Goal: Find specific page/section: Find specific page/section

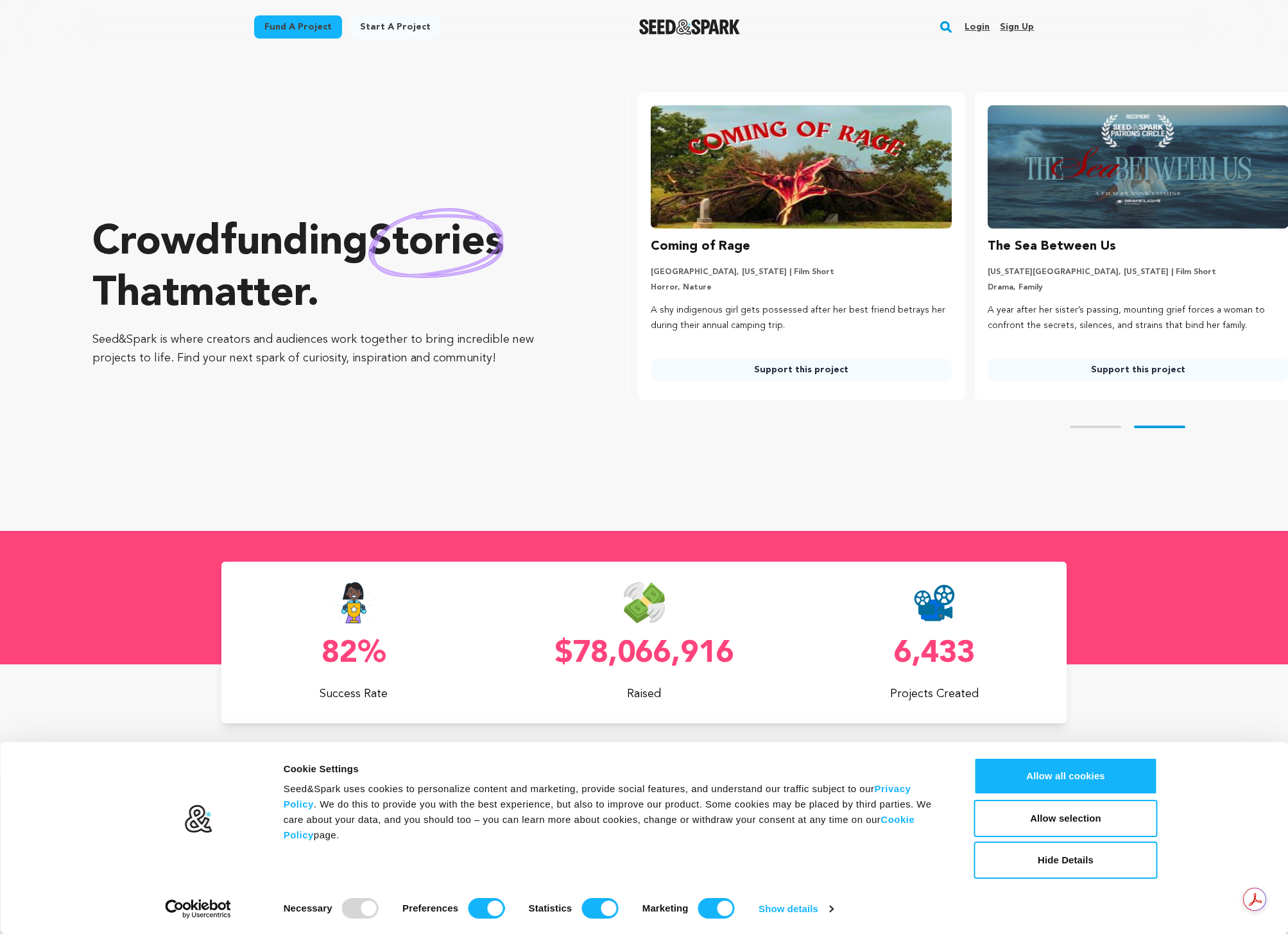
scroll to position [0, 347]
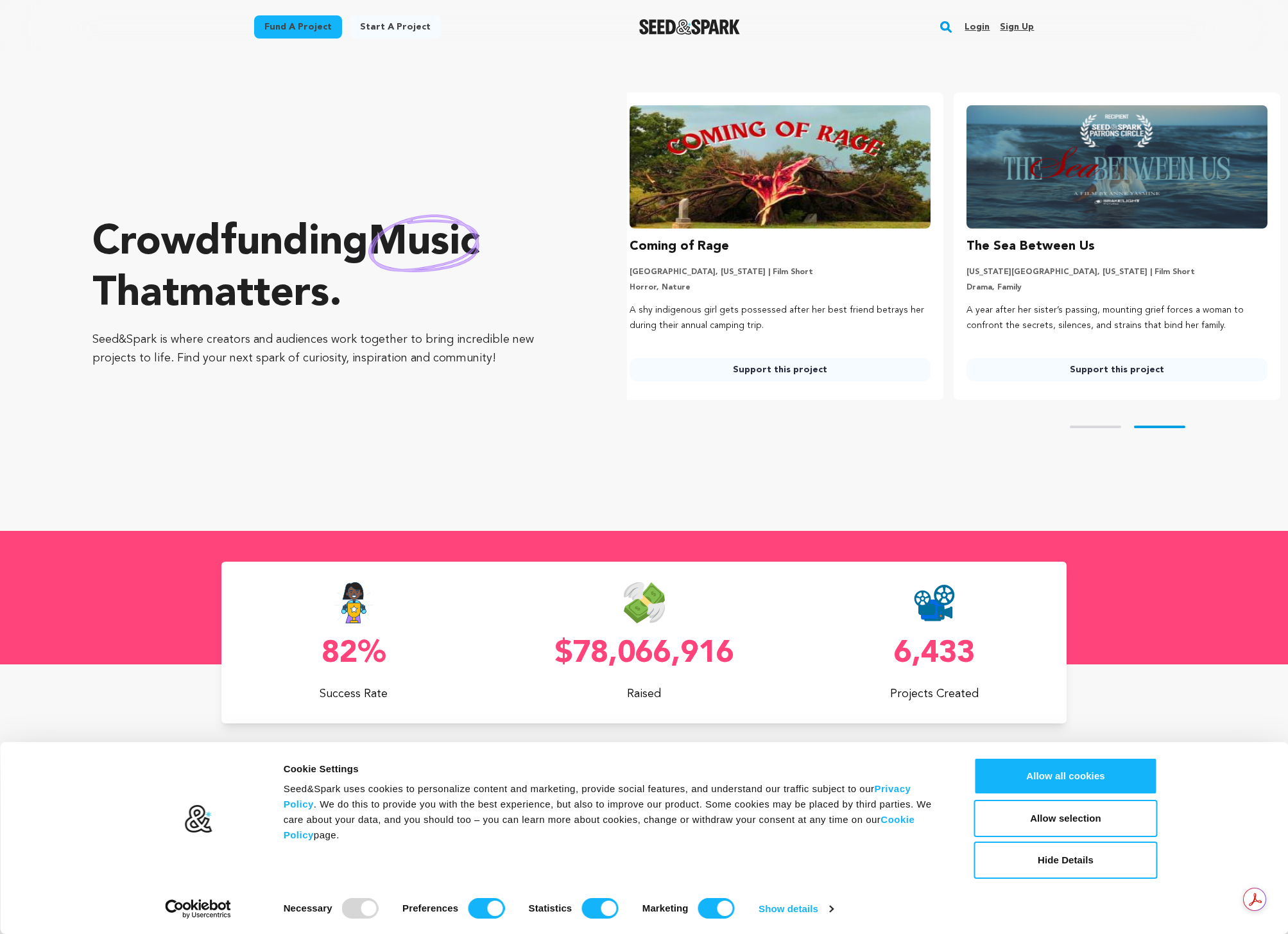
click at [942, 25] on rect "button" at bounding box center [946, 27] width 15 height 15
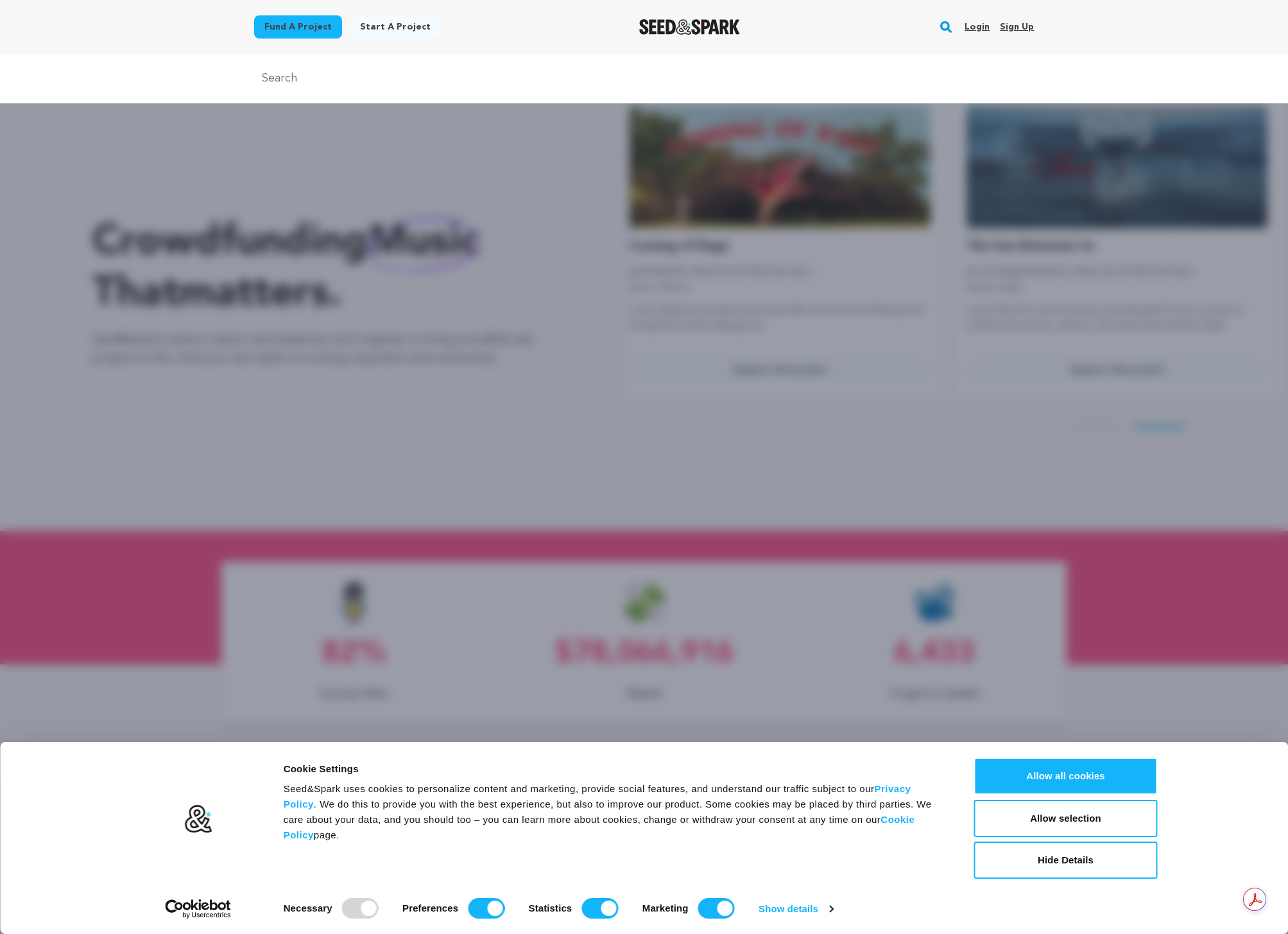
click at [637, 74] on input "text" at bounding box center [645, 78] width 781 height 19
type input "b"
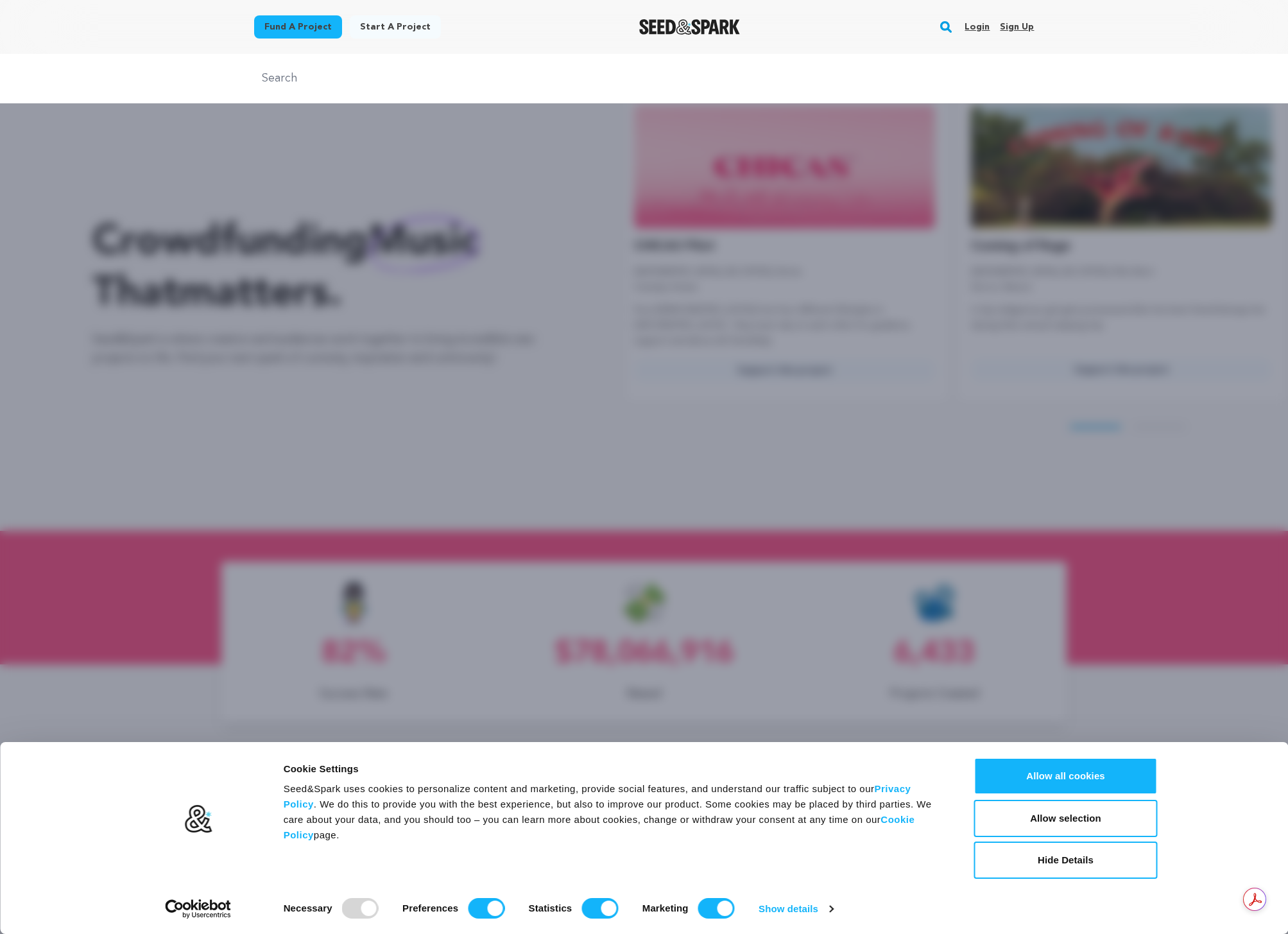
scroll to position [0, 0]
type input "B"
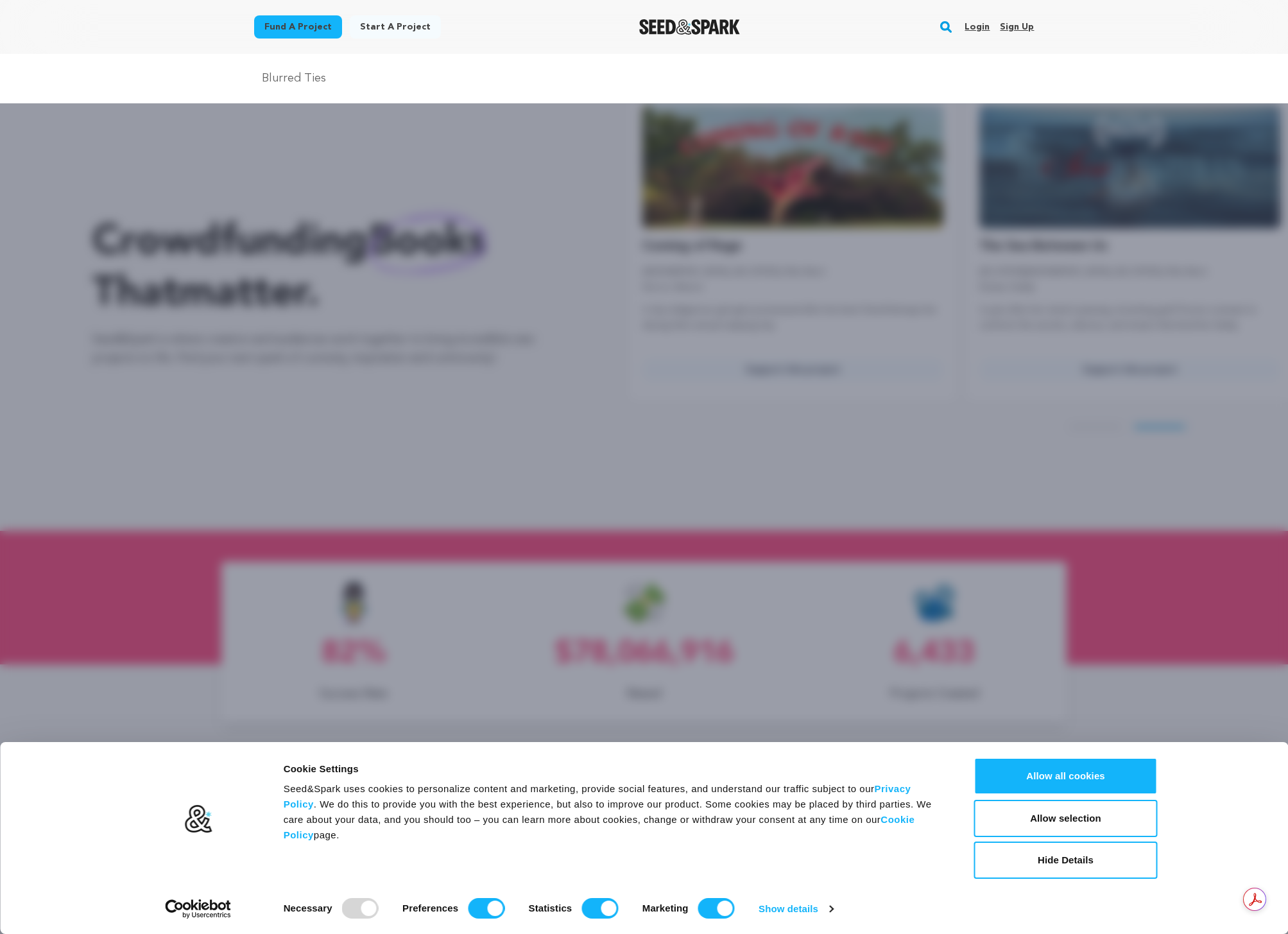
type input "Blurred Ties"
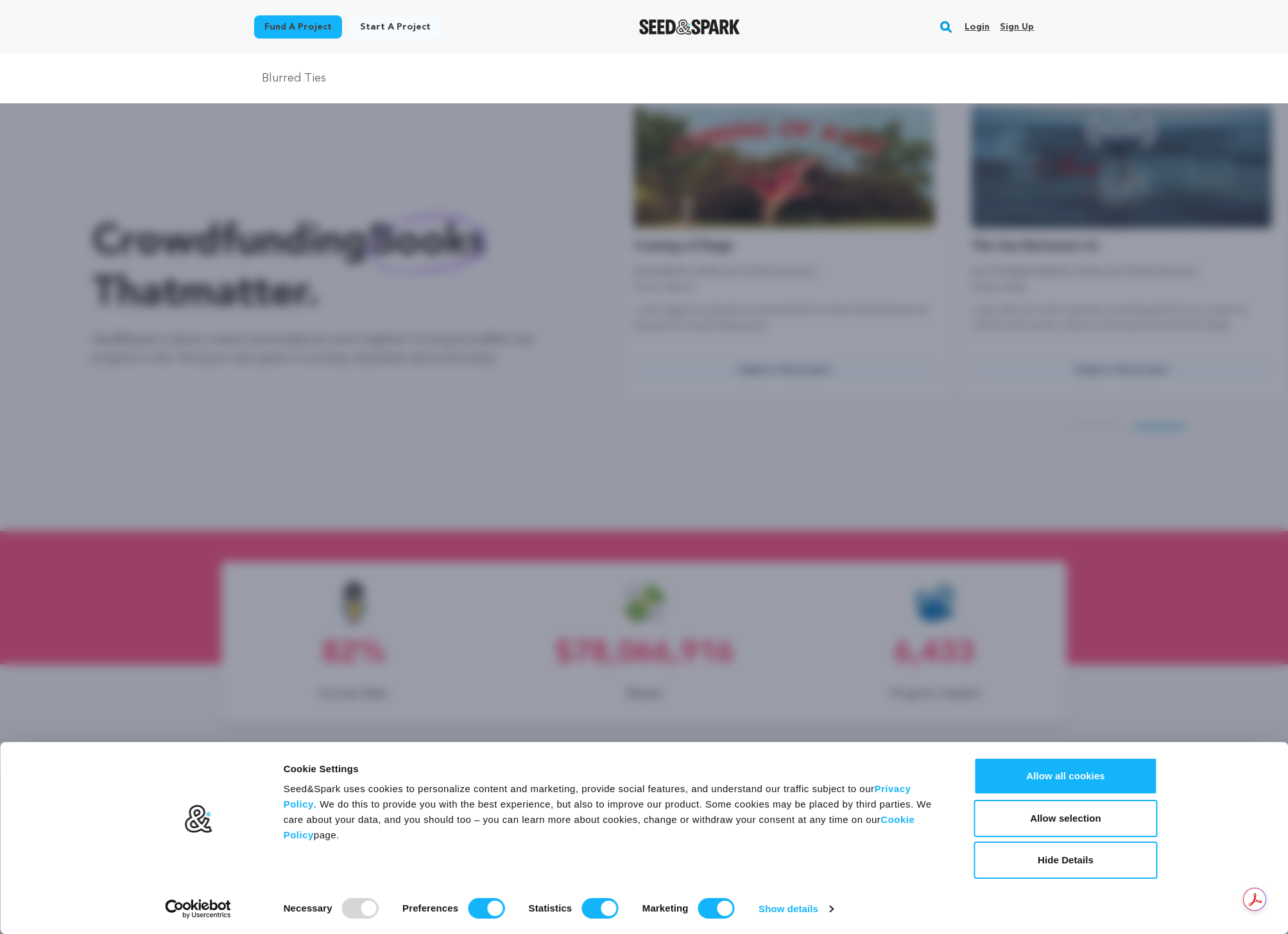
scroll to position [0, 347]
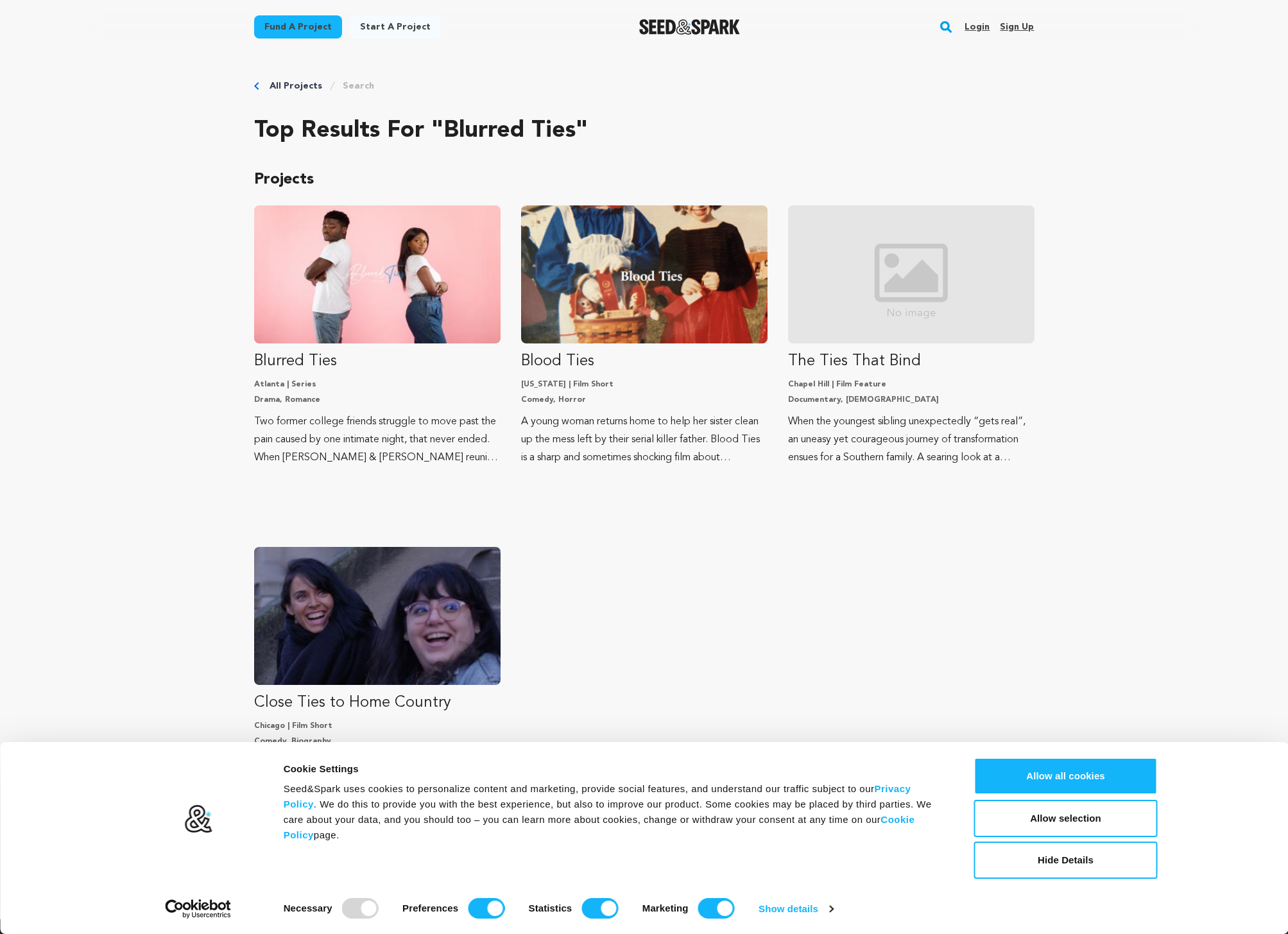
click at [249, 400] on div "All Projects Search Top results for "Blurred Ties" Projects Blurred Ties Atlant…" at bounding box center [645, 486] width 821 height 866
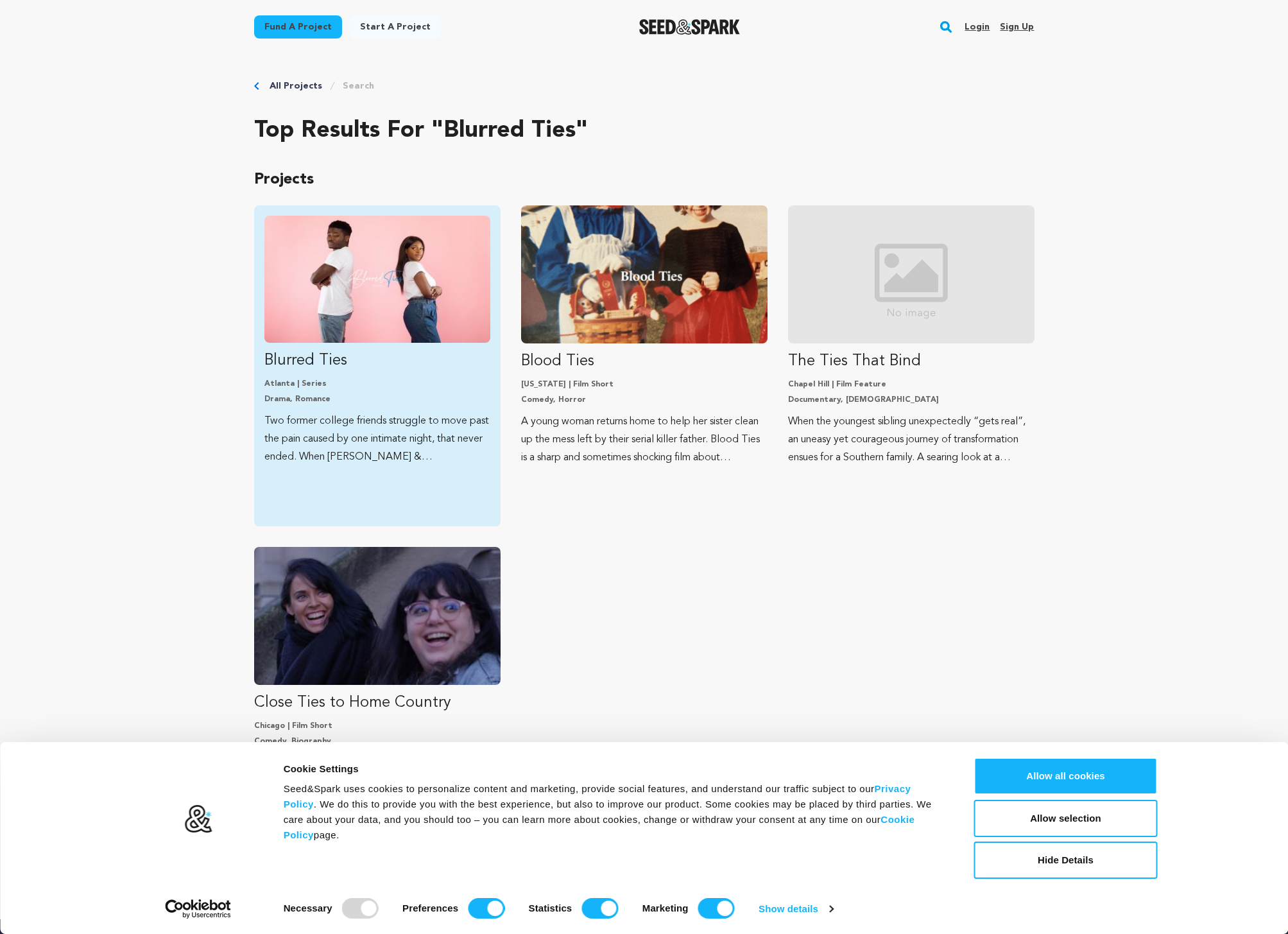
click at [312, 400] on p "Drama, Romance" at bounding box center [377, 399] width 226 height 10
